Goal: Information Seeking & Learning: Learn about a topic

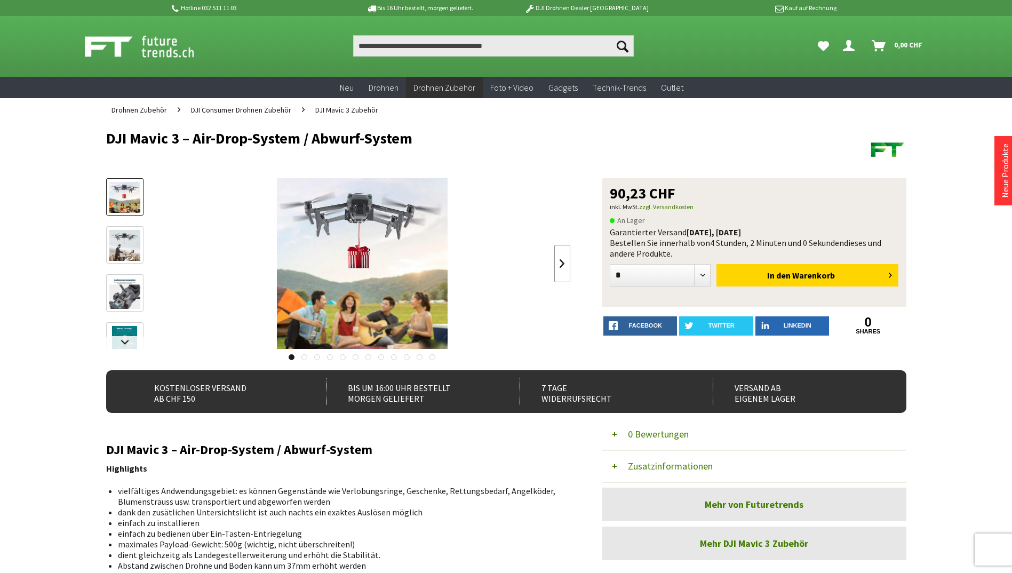
click at [560, 268] on link at bounding box center [562, 263] width 16 height 37
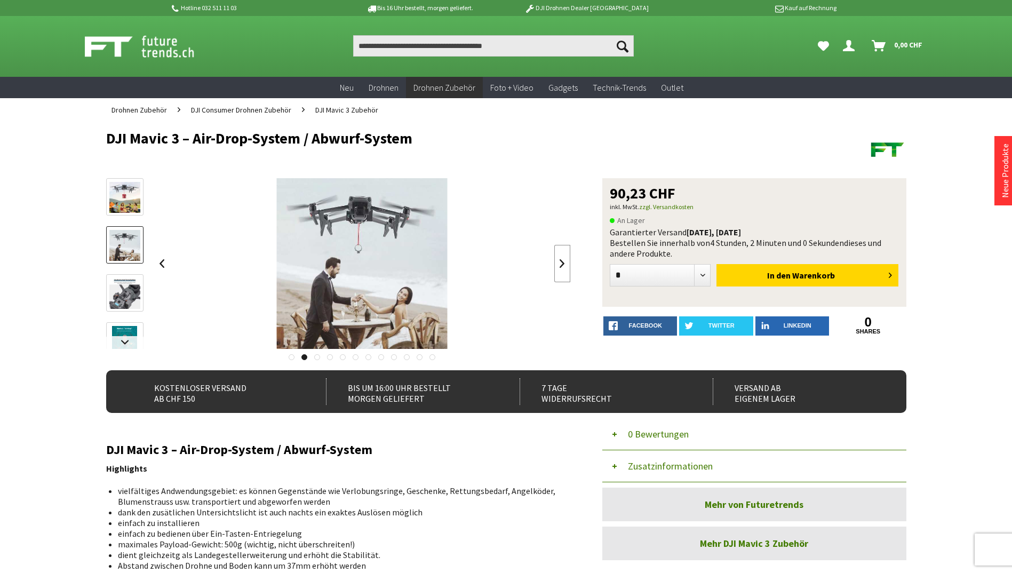
click at [560, 268] on link at bounding box center [562, 263] width 16 height 37
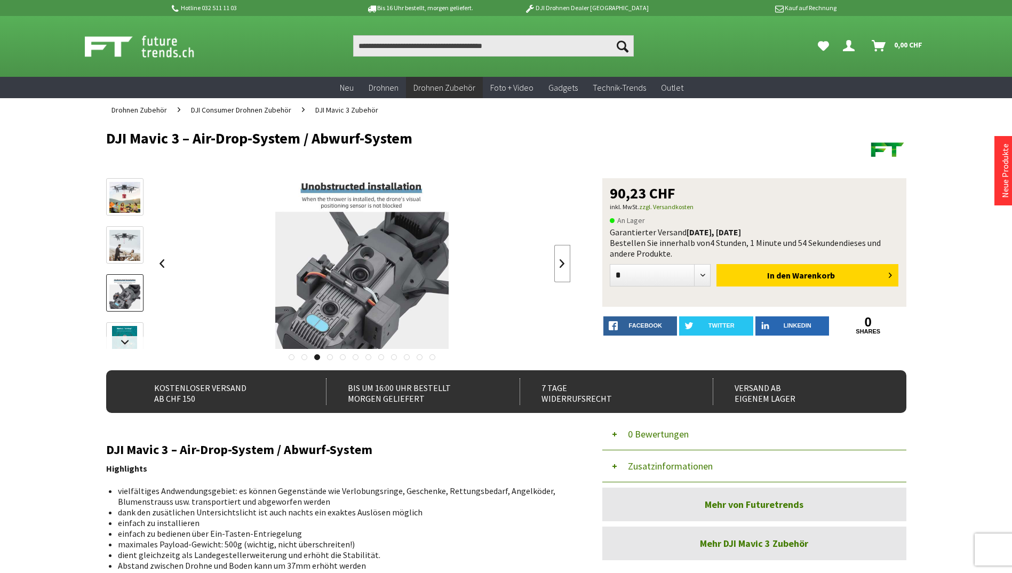
click at [560, 268] on link at bounding box center [562, 263] width 16 height 37
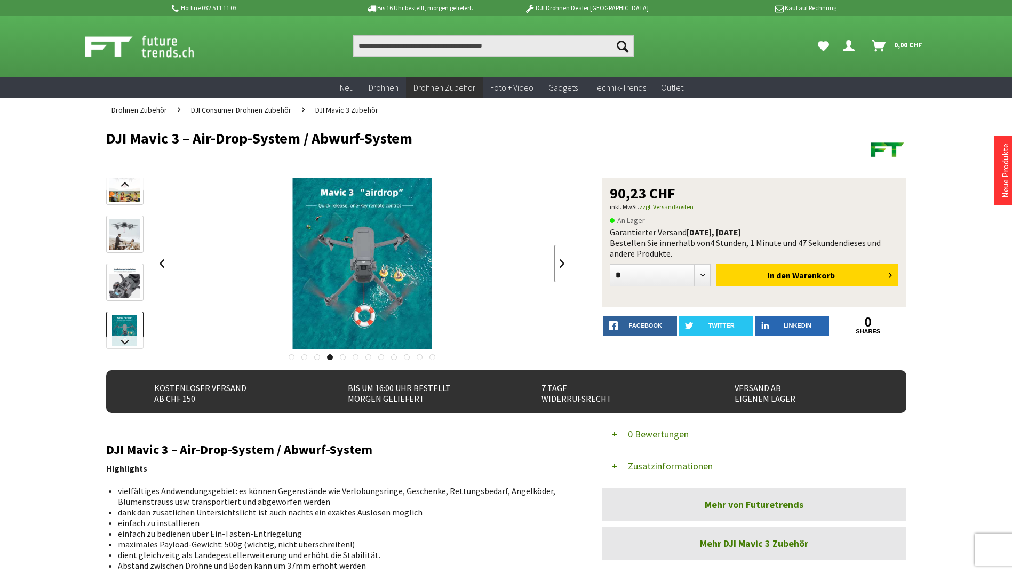
click at [560, 268] on link at bounding box center [562, 263] width 16 height 37
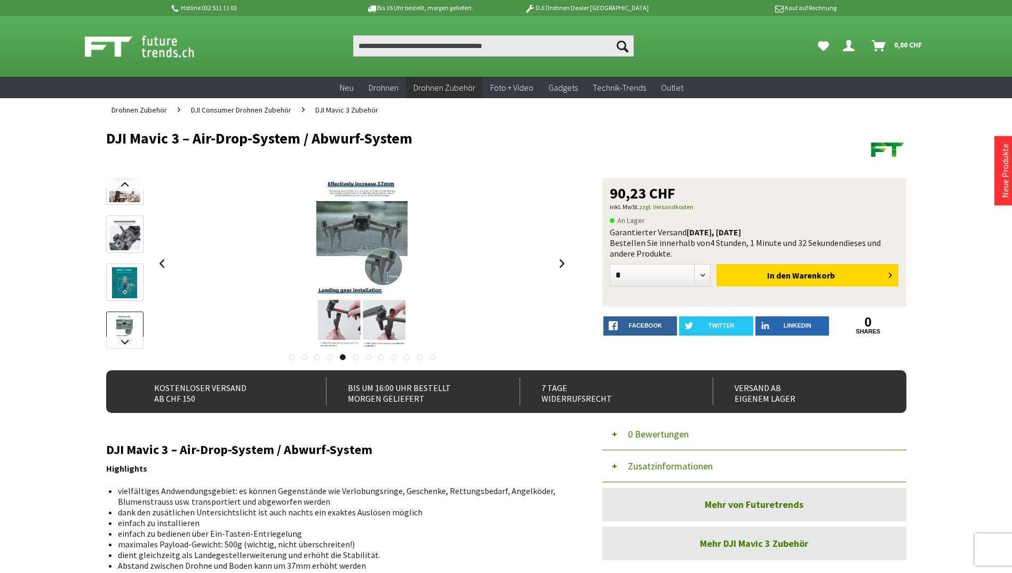
click at [355, 356] on link at bounding box center [356, 357] width 6 height 6
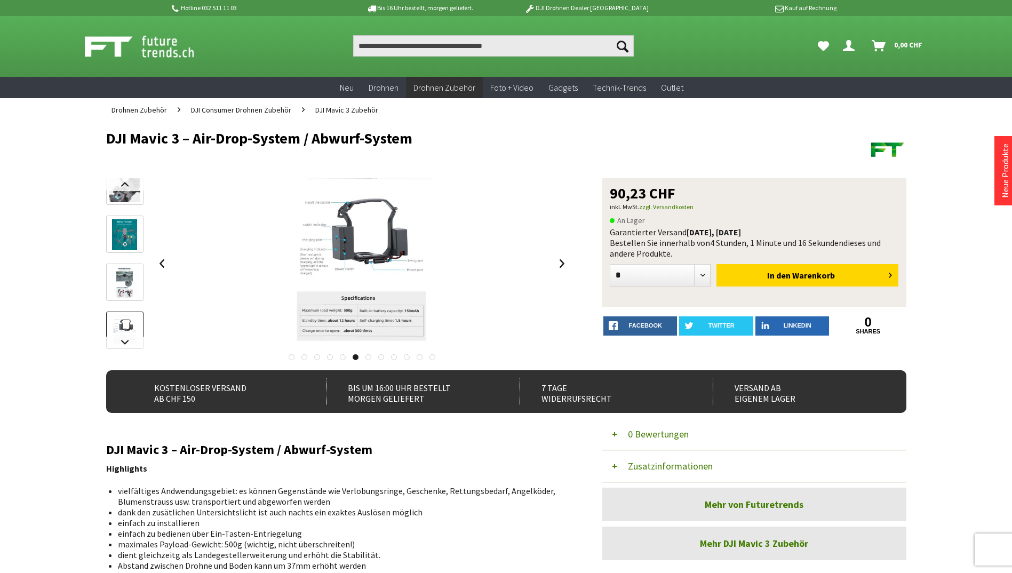
click at [370, 357] on link at bounding box center [368, 357] width 6 height 6
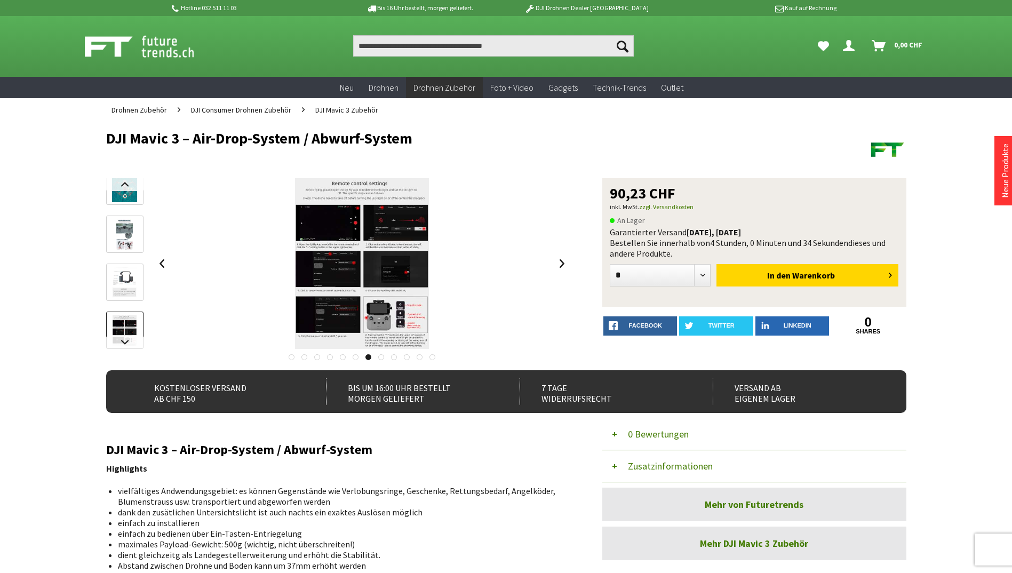
click at [381, 358] on link at bounding box center [381, 357] width 6 height 6
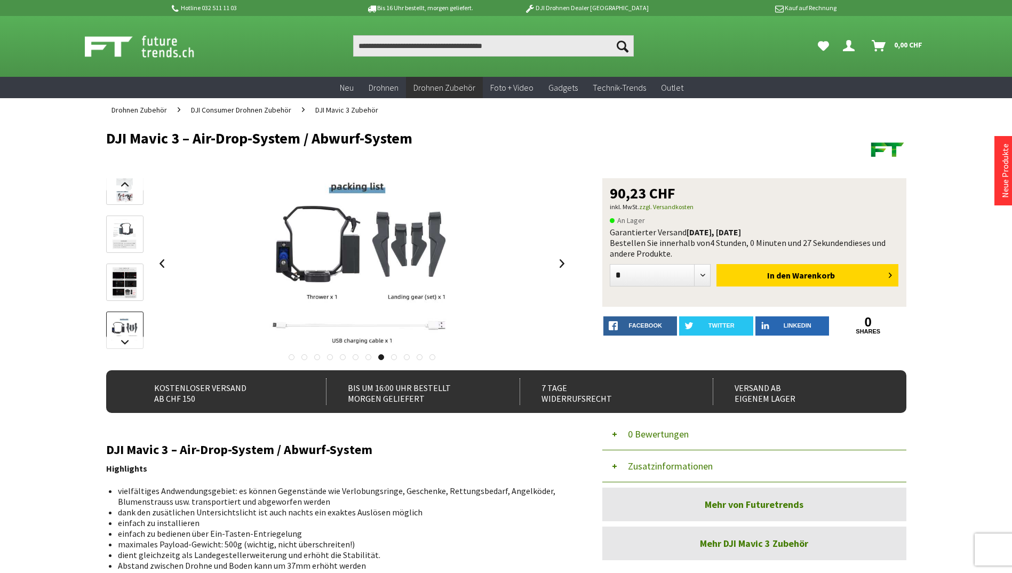
click at [397, 358] on link at bounding box center [394, 357] width 6 height 6
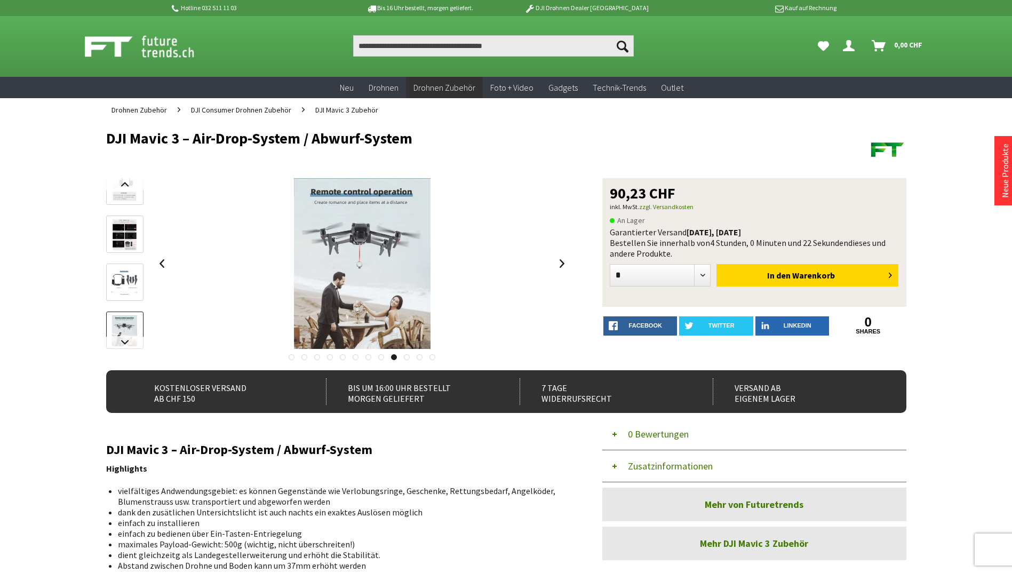
click at [406, 357] on link at bounding box center [407, 357] width 6 height 6
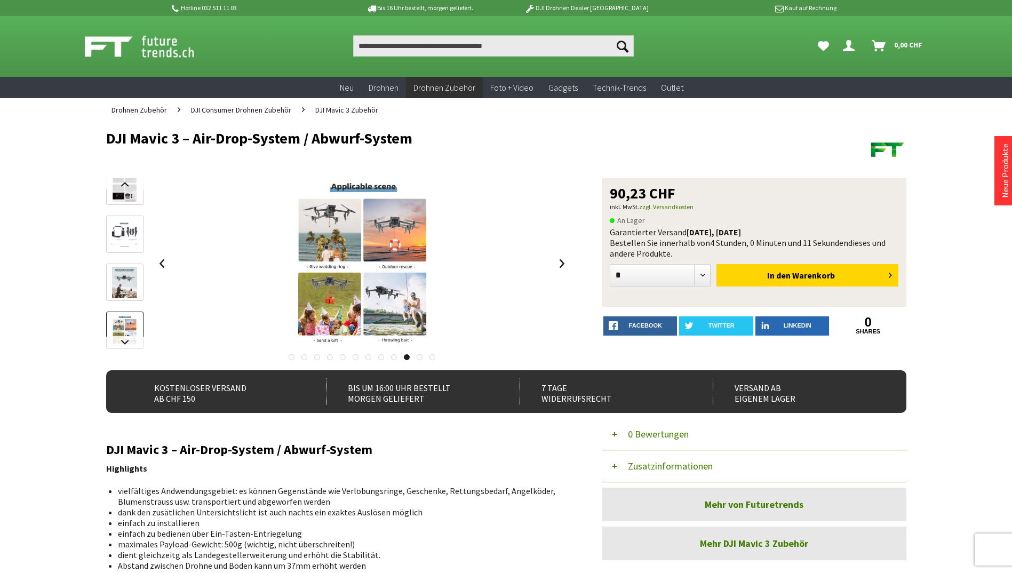
click at [420, 357] on link at bounding box center [420, 357] width 6 height 6
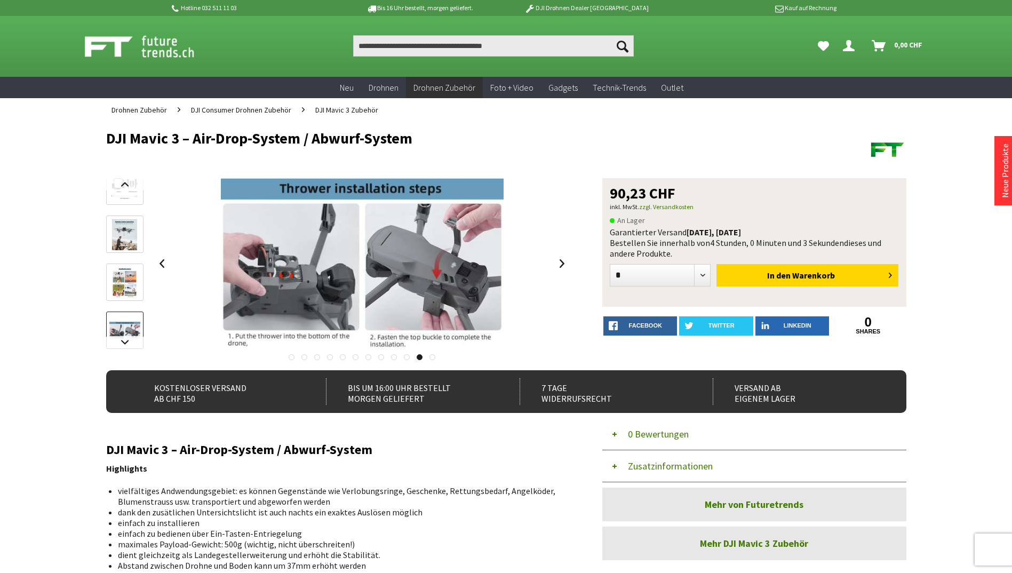
click at [431, 358] on link at bounding box center [432, 357] width 6 height 6
